Goal: Navigation & Orientation: Understand site structure

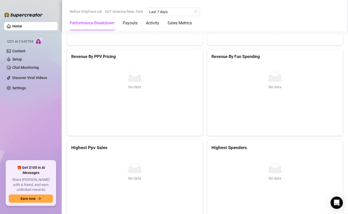
scroll to position [664, 0]
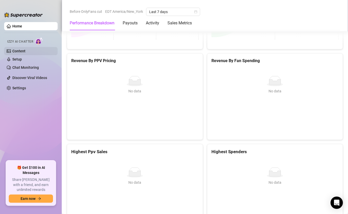
click at [20, 53] on link "Content" at bounding box center [18, 51] width 13 height 4
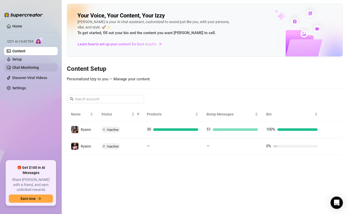
click at [30, 69] on link "Chat Monitoring" at bounding box center [25, 68] width 26 height 4
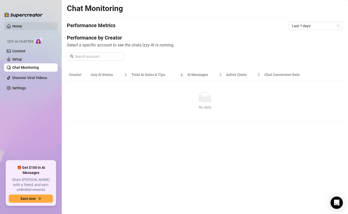
click at [19, 26] on link "Home" at bounding box center [17, 26] width 10 height 4
